Goal: Information Seeking & Learning: Check status

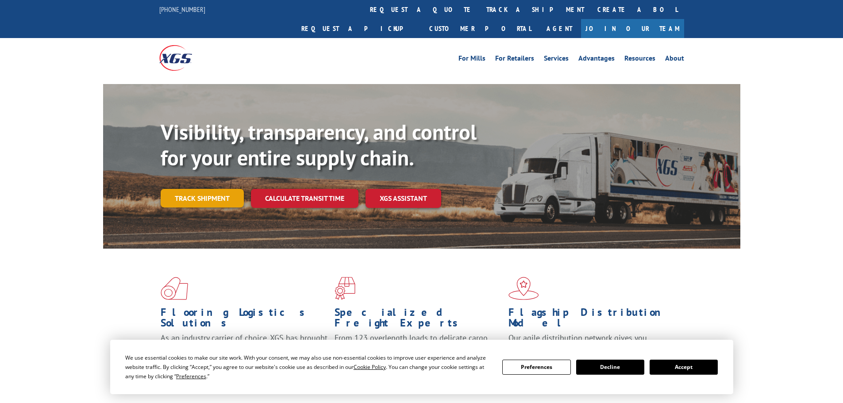
click at [217, 189] on link "Track shipment" at bounding box center [202, 198] width 83 height 19
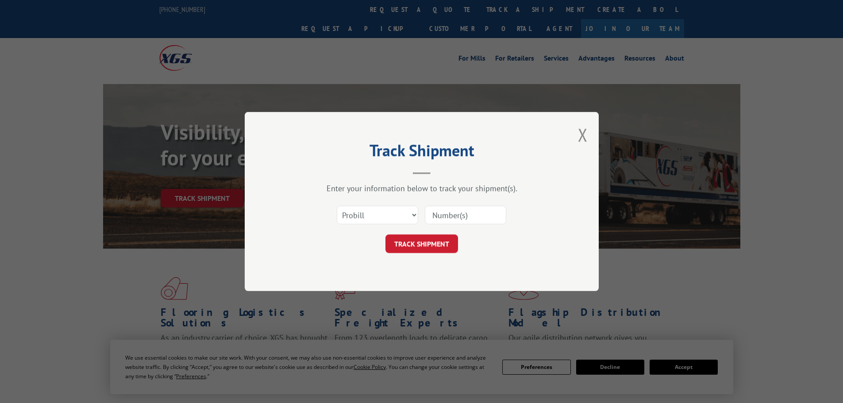
click at [451, 211] on input at bounding box center [465, 215] width 81 height 19
paste input "37538670"
type input "37538670"
click at [405, 219] on select "Select category... Probill BOL PO" at bounding box center [377, 215] width 81 height 19
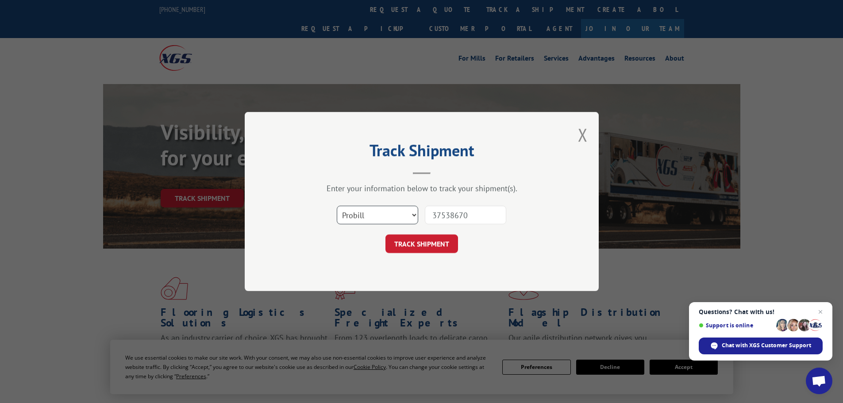
select select "po"
click at [337, 206] on select "Select category... Probill BOL PO" at bounding box center [377, 215] width 81 height 19
click at [429, 243] on button "TRACK SHIPMENT" at bounding box center [422, 244] width 73 height 19
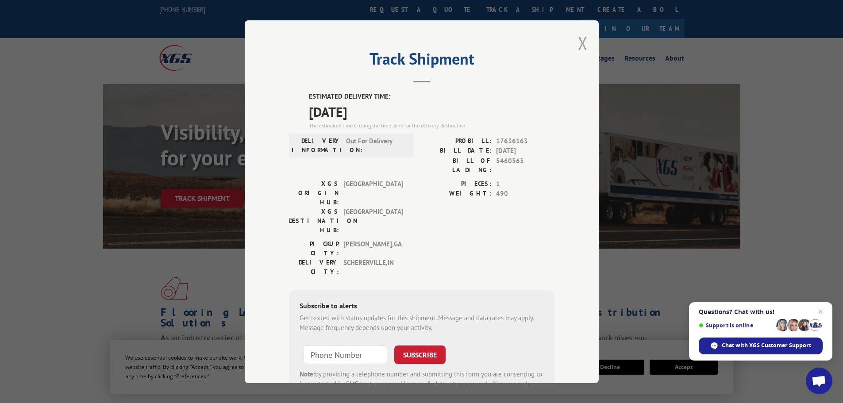
click at [582, 44] on button "Close modal" at bounding box center [583, 42] width 10 height 23
